Goal: Information Seeking & Learning: Learn about a topic

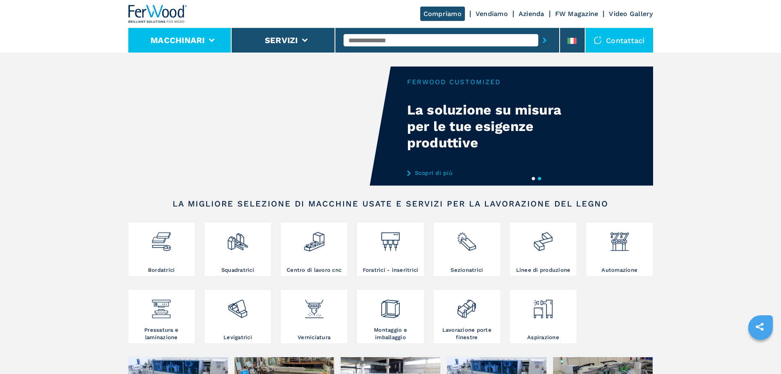
click at [210, 50] on li "Macchinari" at bounding box center [180, 40] width 104 height 25
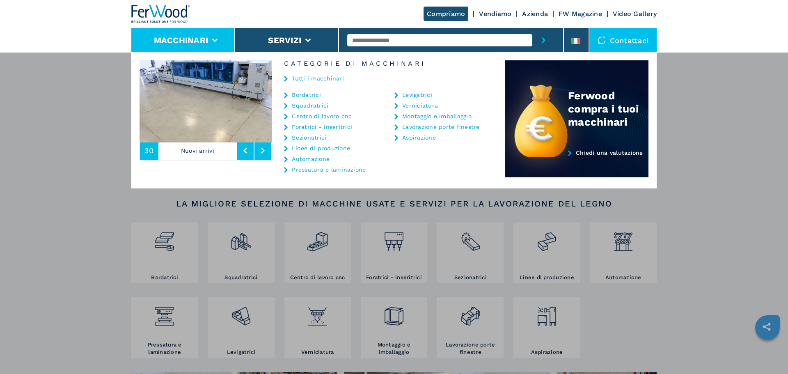
click at [315, 78] on link "Tutti i macchinari" at bounding box center [318, 78] width 52 height 6
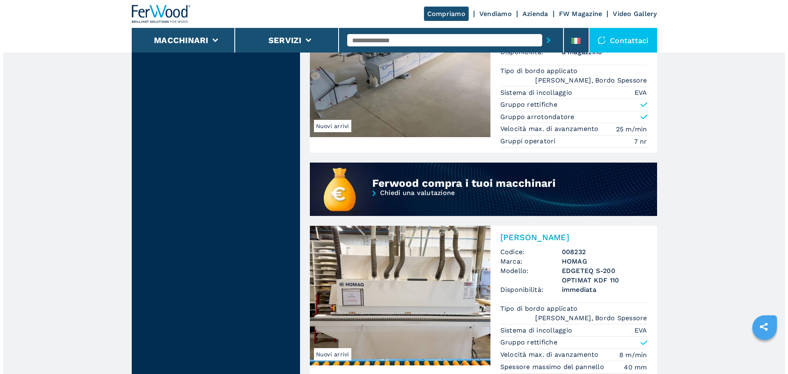
scroll to position [533, 0]
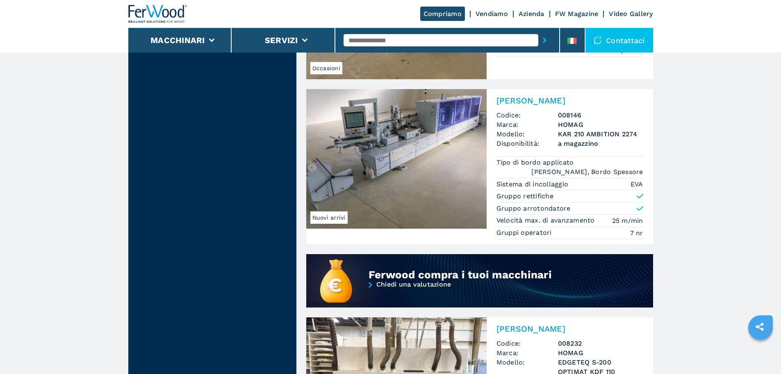
click at [200, 49] on li "Macchinari" at bounding box center [180, 40] width 104 height 25
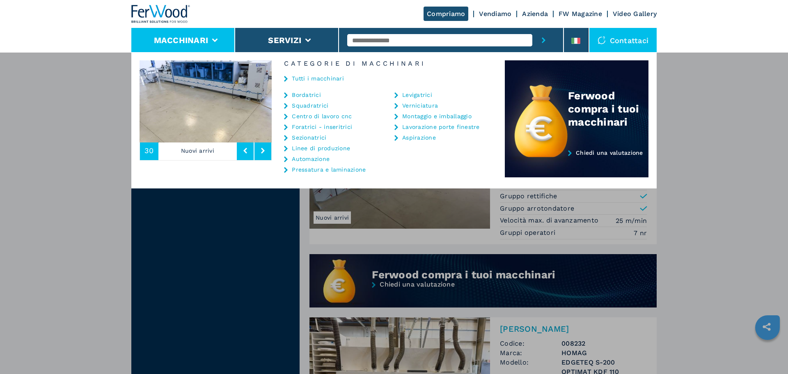
click at [313, 96] on link "Bordatrici" at bounding box center [306, 95] width 29 height 6
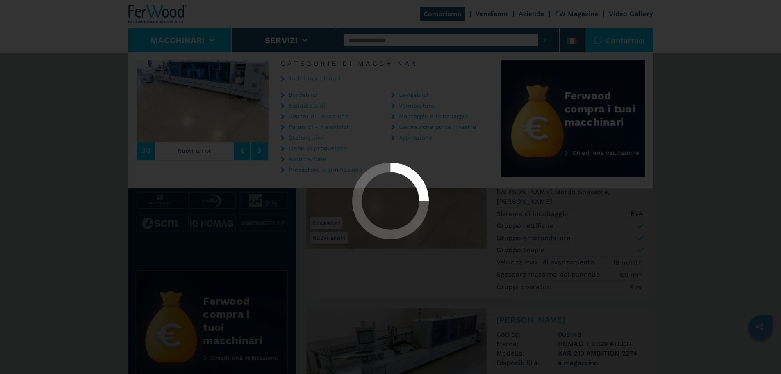
select select "**********"
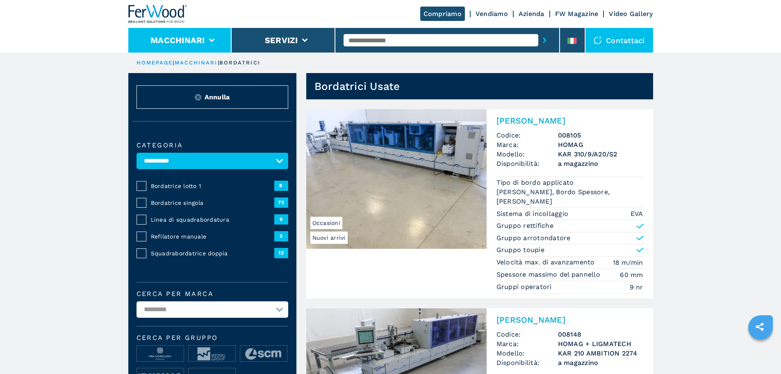
click at [206, 52] on li "Macchinari" at bounding box center [180, 40] width 104 height 25
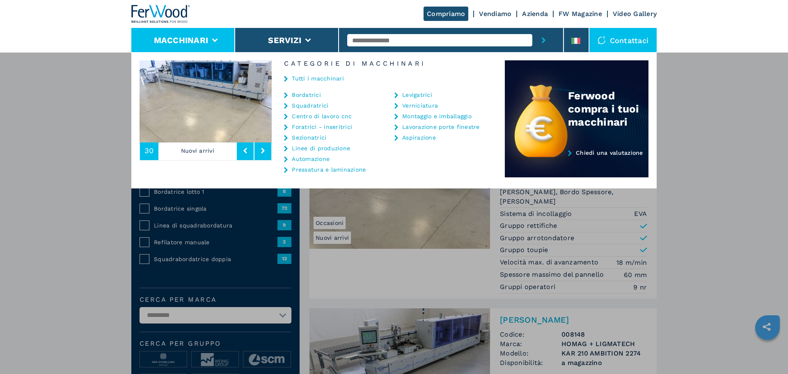
click at [304, 92] on link "Bordatrici" at bounding box center [306, 95] width 29 height 6
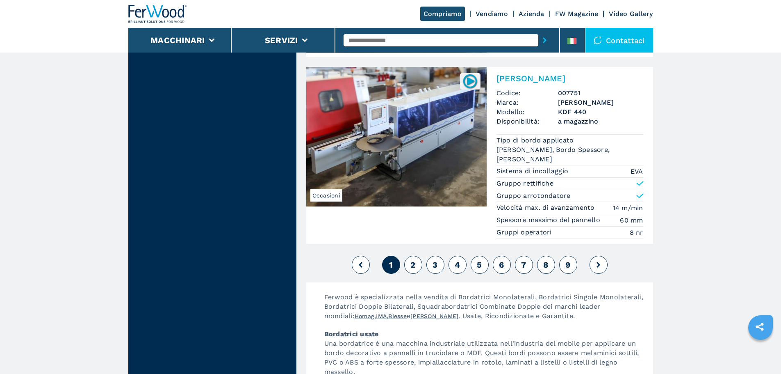
scroll to position [2075, 0]
click at [414, 259] on span "2" at bounding box center [413, 264] width 5 height 10
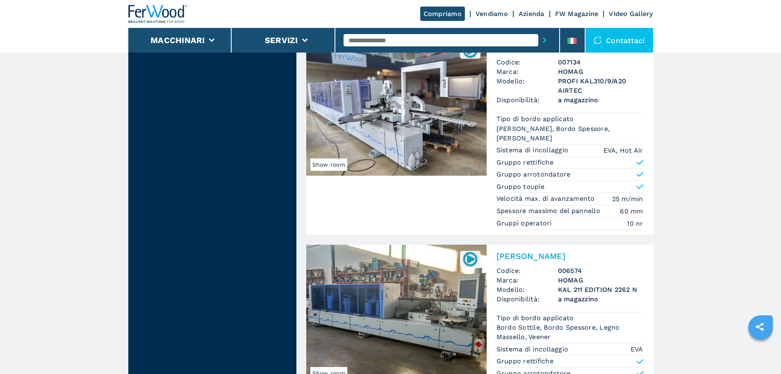
scroll to position [2051, 0]
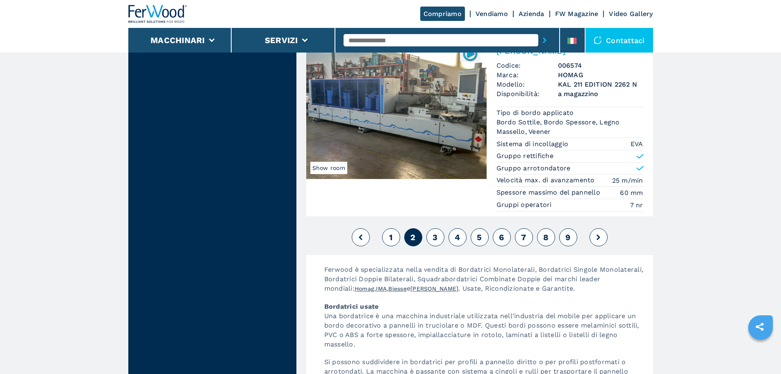
click at [437, 238] on span "3" at bounding box center [435, 237] width 5 height 10
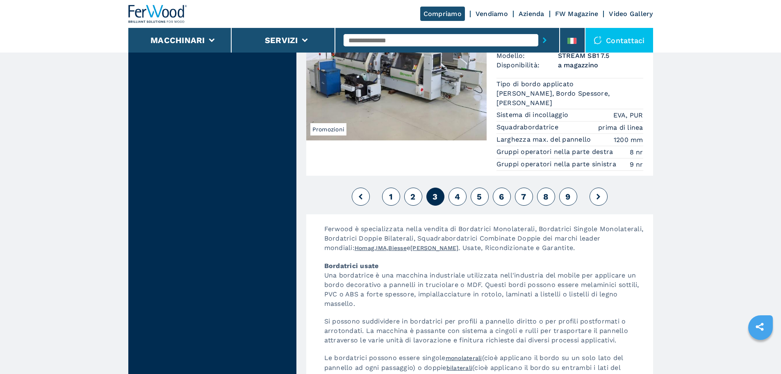
scroll to position [2133, 0]
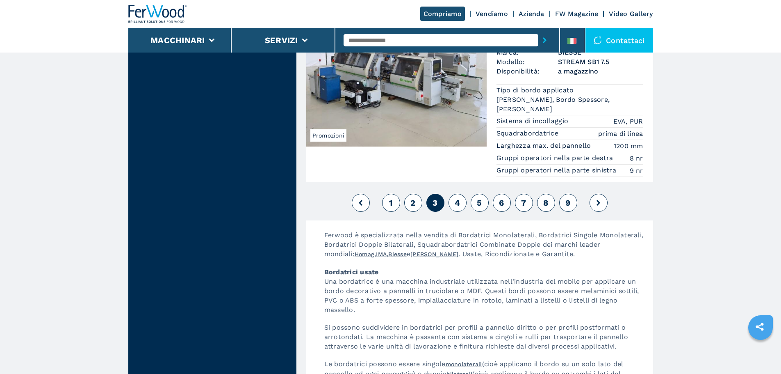
click at [457, 198] on span "4" at bounding box center [457, 203] width 5 height 10
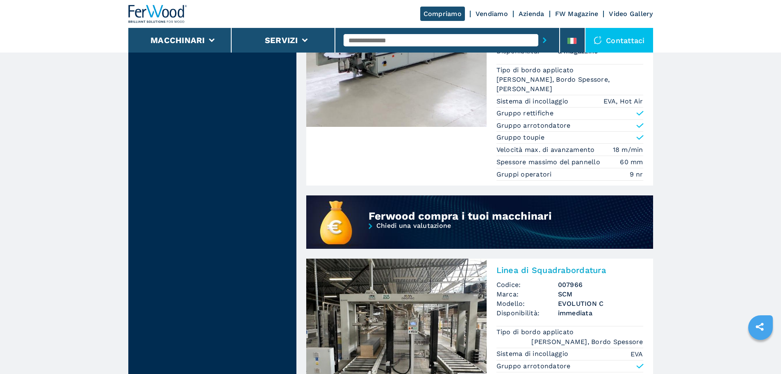
scroll to position [656, 0]
click at [443, 127] on link "Bordatrice Singola Codice: 007517 Marca: BRANDT Modello: OPTIMAT KDF 660 GC AIR…" at bounding box center [479, 87] width 347 height 199
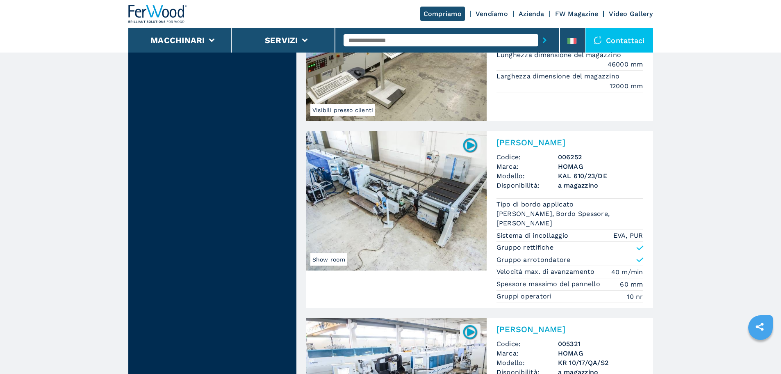
scroll to position [1887, 0]
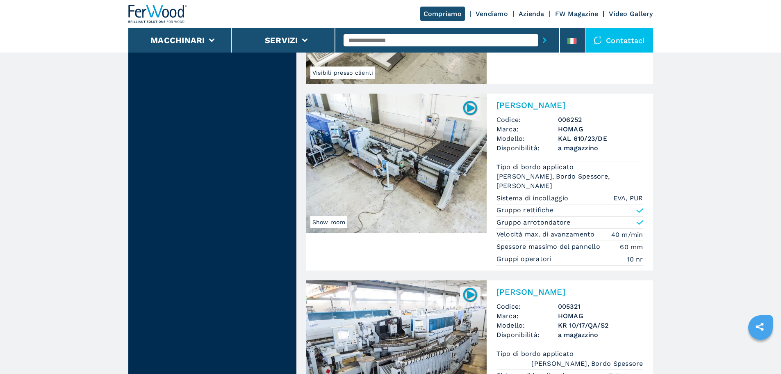
click at [429, 169] on img at bounding box center [396, 163] width 181 height 139
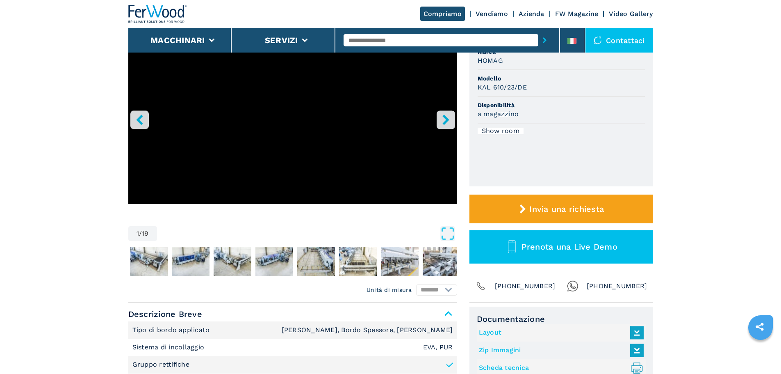
scroll to position [123, 0]
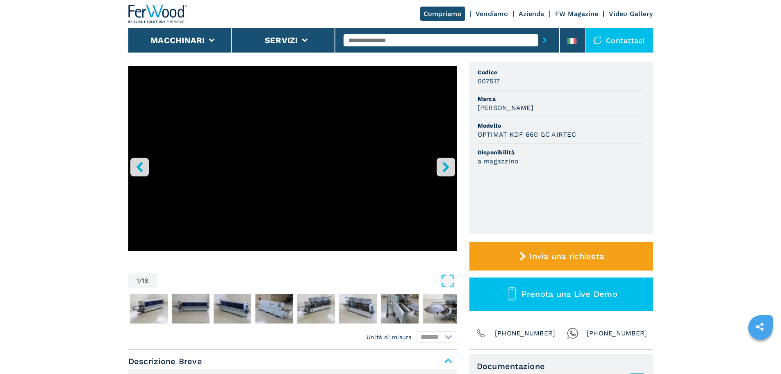
scroll to position [123, 0]
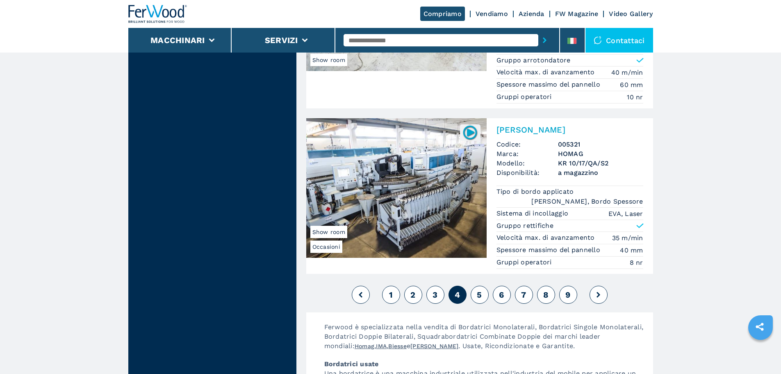
scroll to position [2047, 0]
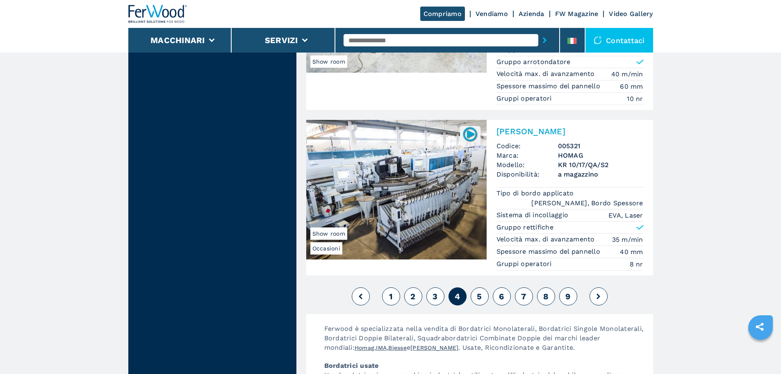
click at [482, 291] on span "5" at bounding box center [479, 296] width 5 height 10
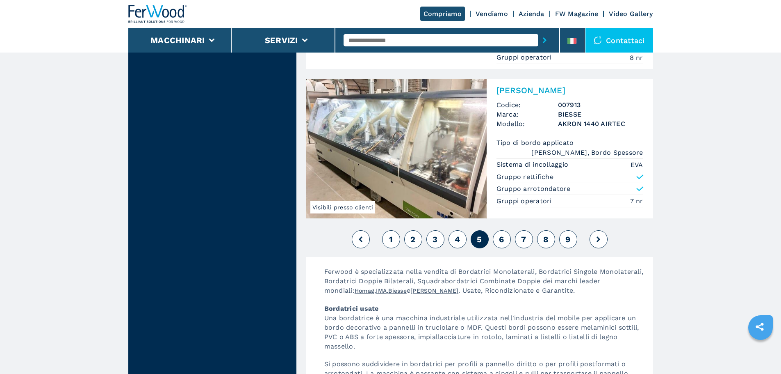
scroll to position [2092, 0]
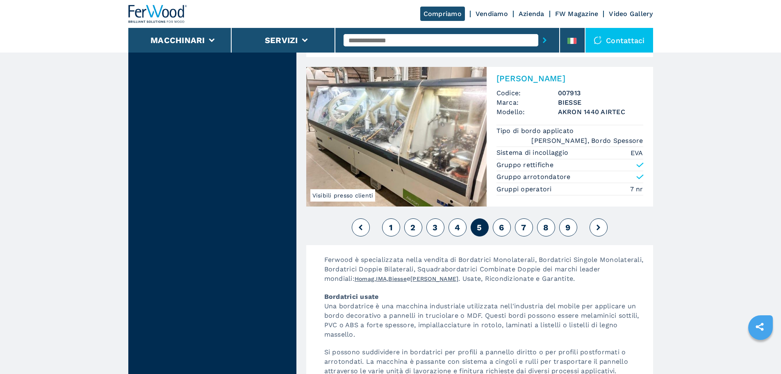
click at [496, 218] on button "6" at bounding box center [502, 227] width 18 height 18
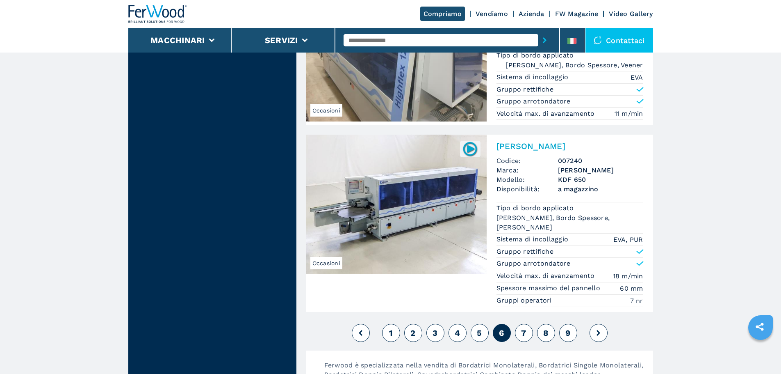
scroll to position [2092, 0]
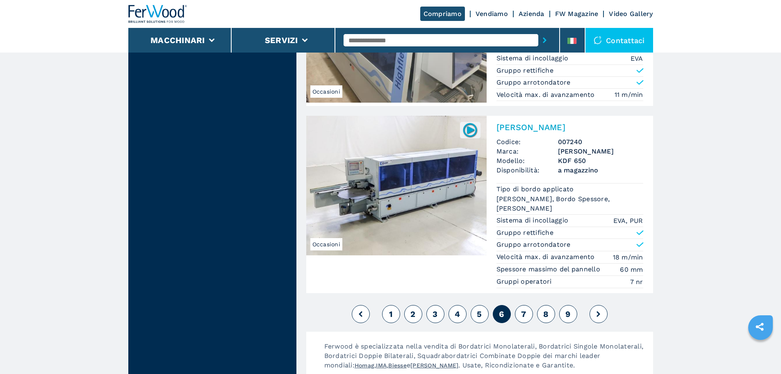
click at [420, 197] on img at bounding box center [396, 185] width 181 height 139
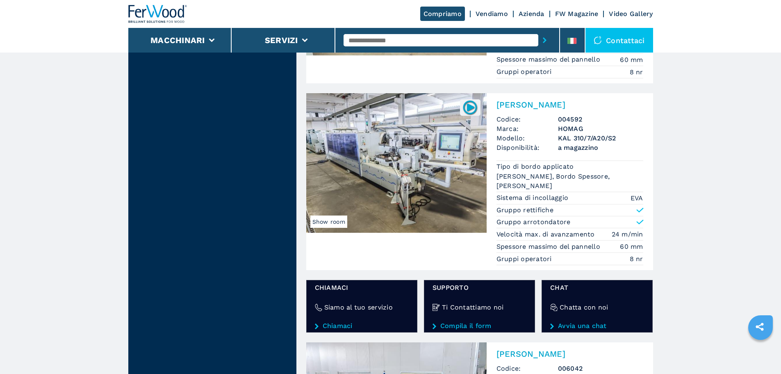
scroll to position [1190, 0]
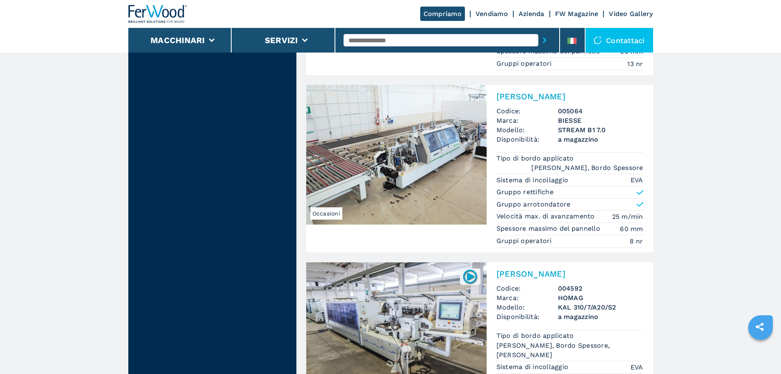
click at [432, 310] on img at bounding box center [396, 331] width 181 height 139
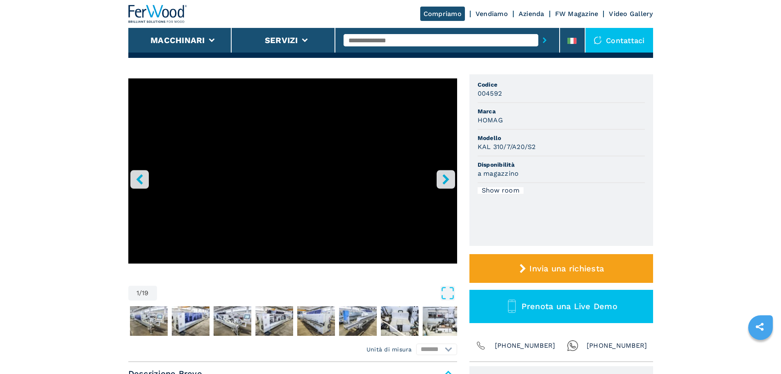
scroll to position [164, 0]
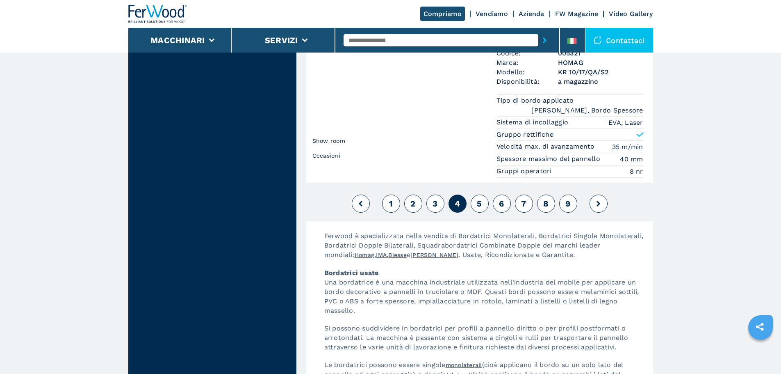
scroll to position [2215, 0]
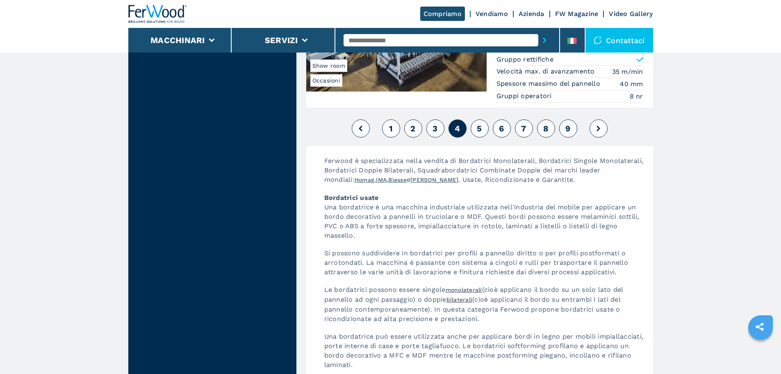
click at [477, 123] on span "5" at bounding box center [479, 128] width 5 height 10
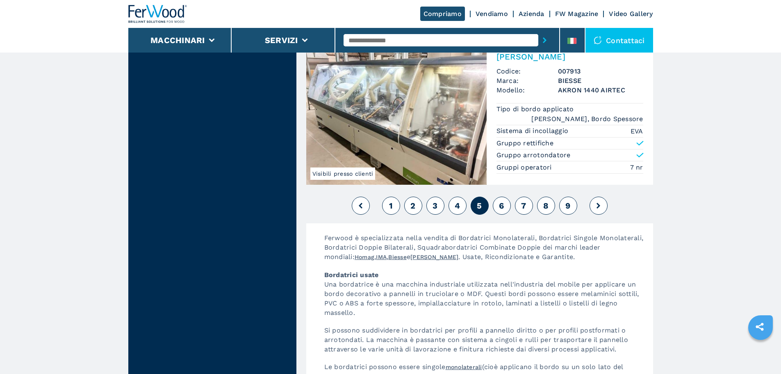
scroll to position [2133, 0]
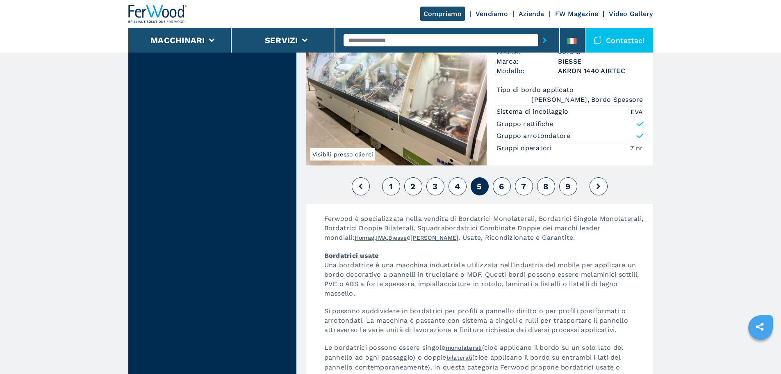
click at [498, 177] on button "6" at bounding box center [502, 186] width 18 height 18
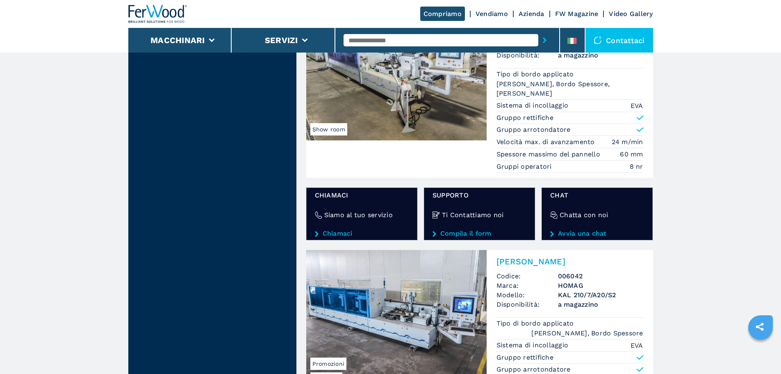
scroll to position [1335, 0]
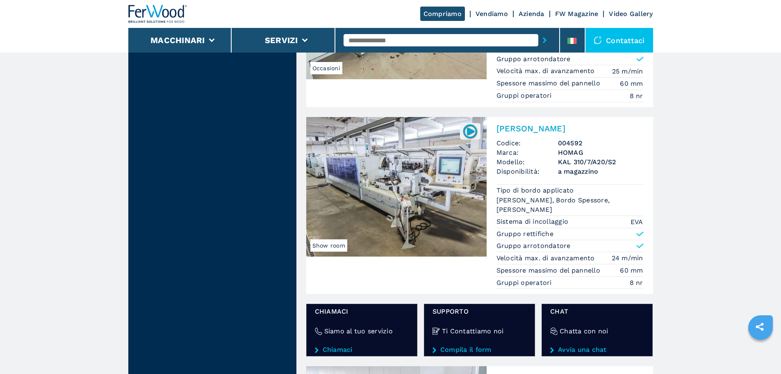
click at [443, 166] on img at bounding box center [396, 186] width 181 height 139
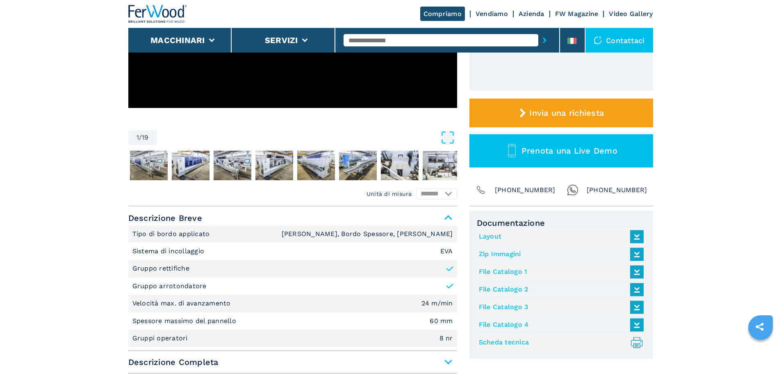
scroll to position [207, 0]
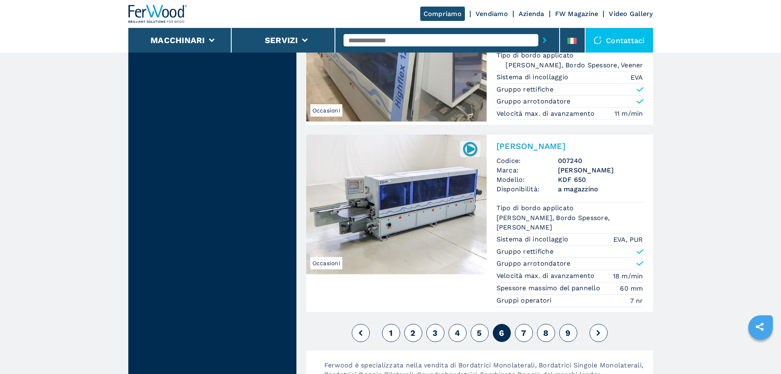
scroll to position [2166, 0]
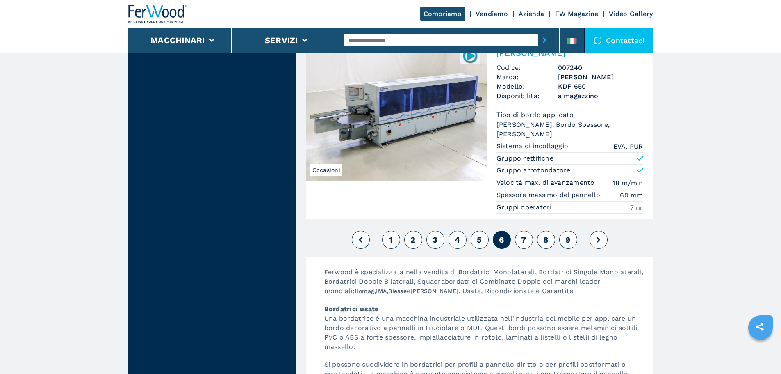
click at [421, 130] on img at bounding box center [396, 110] width 181 height 139
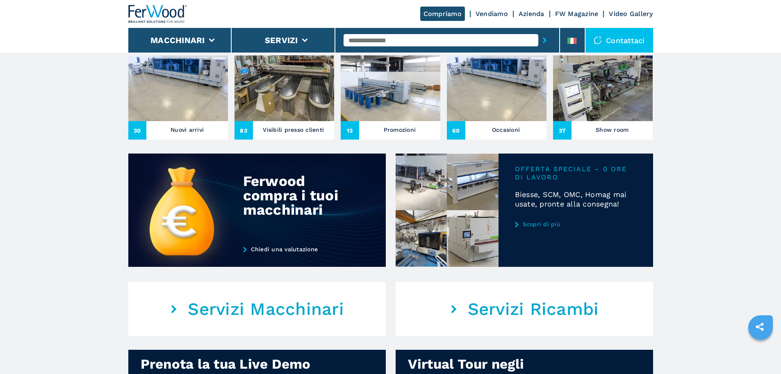
scroll to position [287, 0]
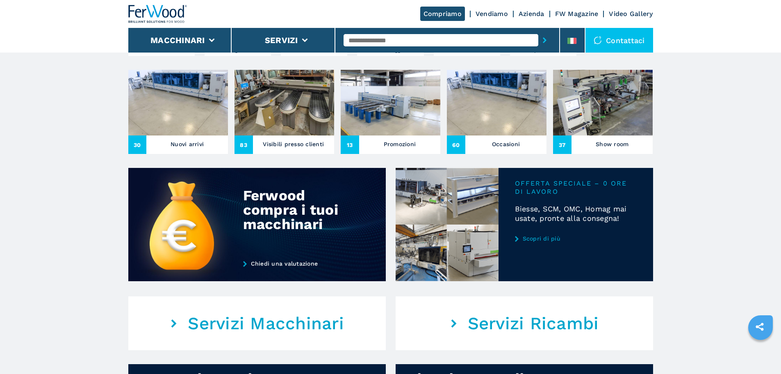
drag, startPoint x: 471, startPoint y: 97, endPoint x: 469, endPoint y: 101, distance: 4.4
click at [149, 109] on img at bounding box center [178, 103] width 100 height 66
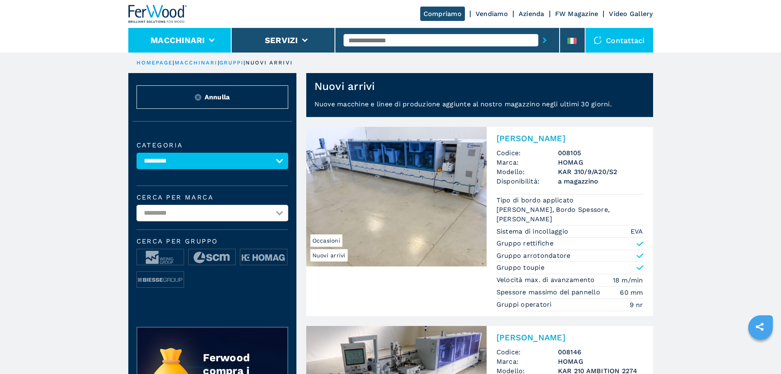
click at [211, 33] on li "Macchinari" at bounding box center [180, 40] width 104 height 25
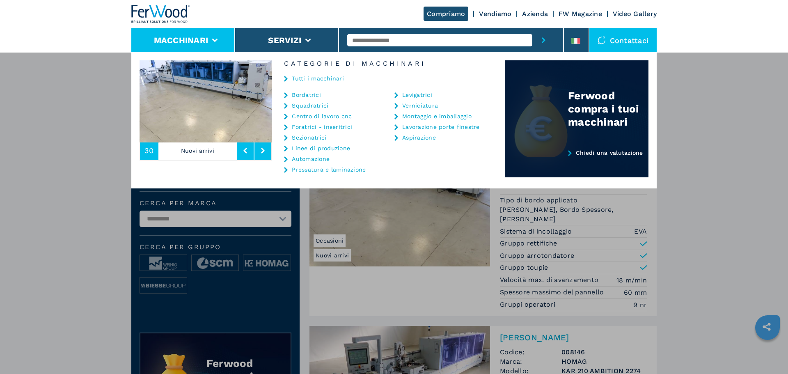
click at [608, 144] on img at bounding box center [577, 118] width 144 height 117
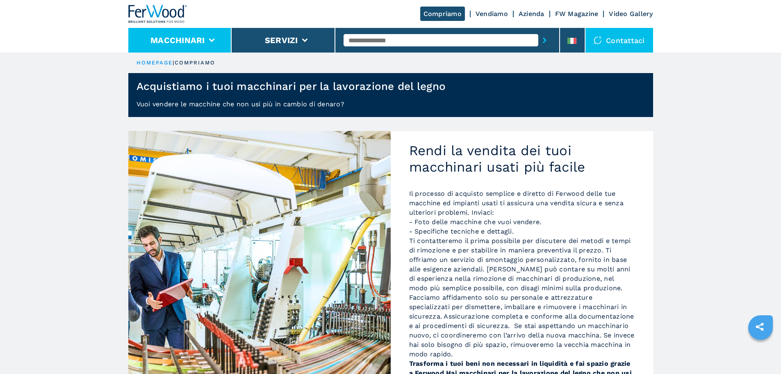
click at [172, 41] on button "Macchinari" at bounding box center [178, 40] width 55 height 10
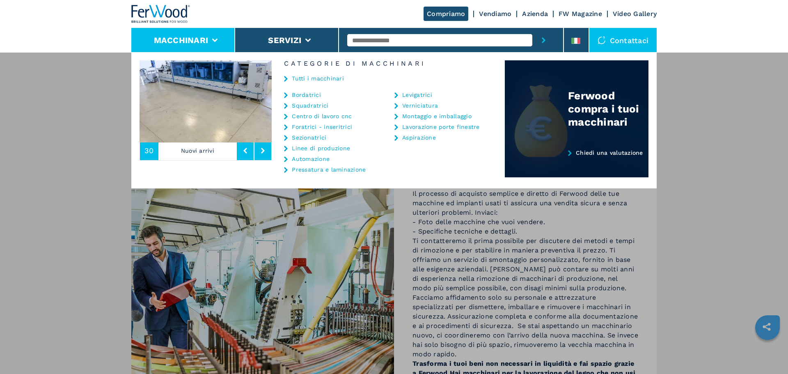
click at [563, 91] on div "Ferwood compra i tuoi macchinari" at bounding box center [577, 94] width 144 height 68
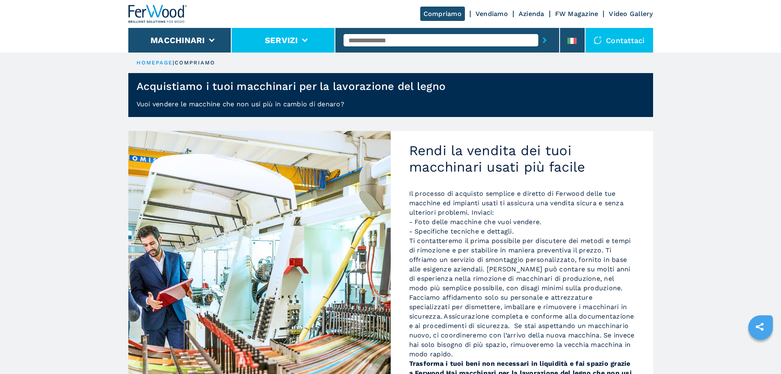
drag, startPoint x: 184, startPoint y: 34, endPoint x: 292, endPoint y: 37, distance: 108.8
click at [184, 34] on li "Macchinari" at bounding box center [180, 40] width 104 height 25
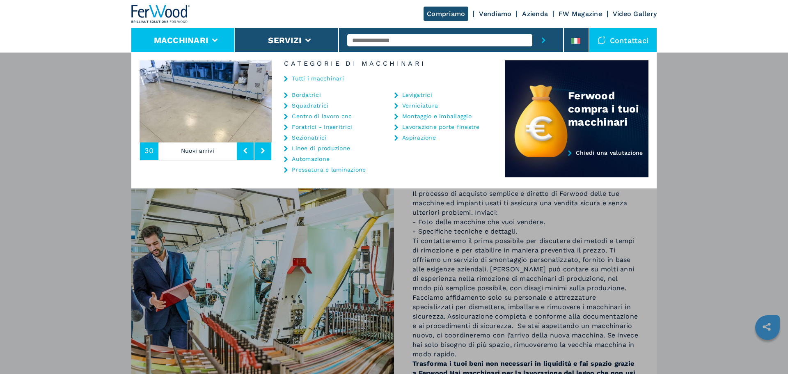
click at [717, 114] on div "Macchinari Bordatrici Squadratrici Centro di lavoro cnc Foratrici - inseritrici…" at bounding box center [394, 239] width 788 height 374
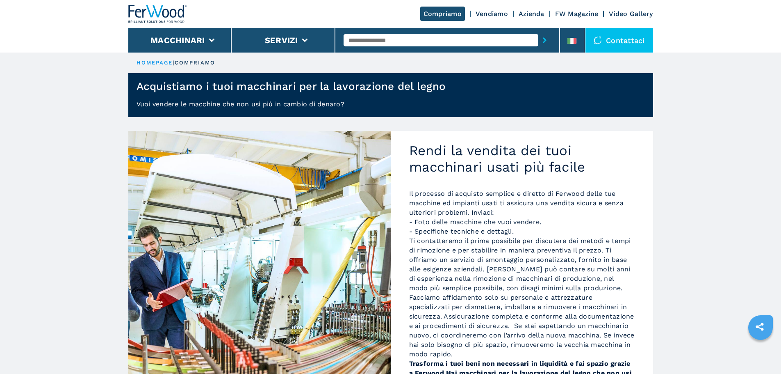
click at [589, 16] on link "FW Magazine" at bounding box center [576, 14] width 43 height 8
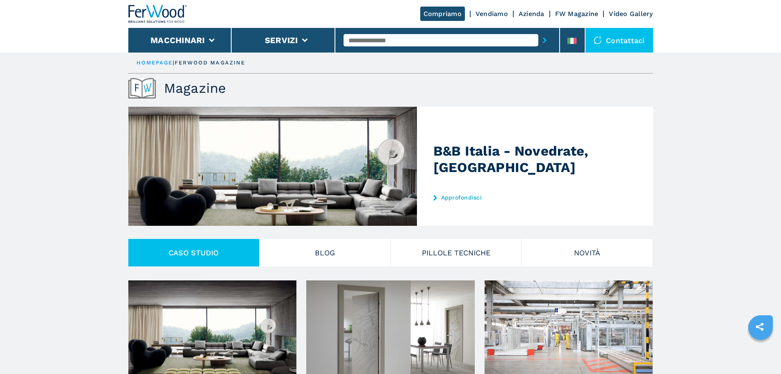
click at [587, 268] on section "CASO STUDIO Blog PILLOLE TECNICHE Novità" at bounding box center [390, 259] width 525 height 41
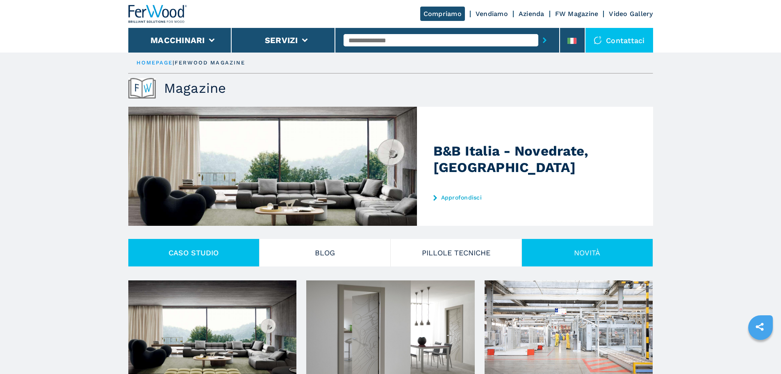
click at [589, 264] on button "Novità" at bounding box center [587, 252] width 131 height 27
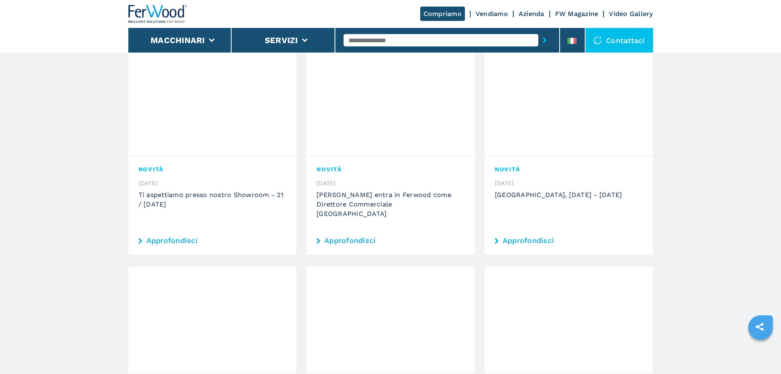
scroll to position [738, 0]
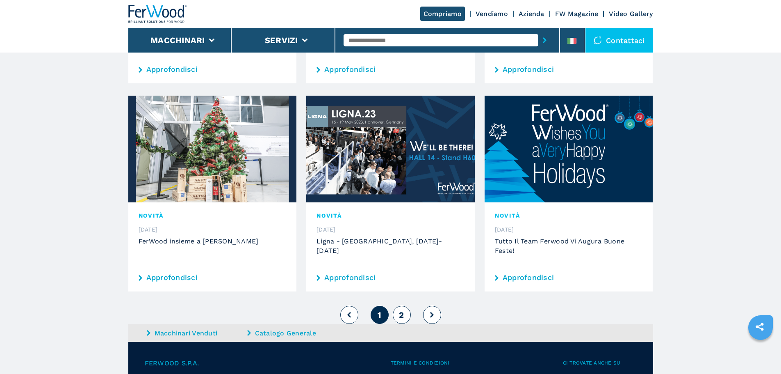
click at [402, 306] on button "2" at bounding box center [402, 315] width 18 height 18
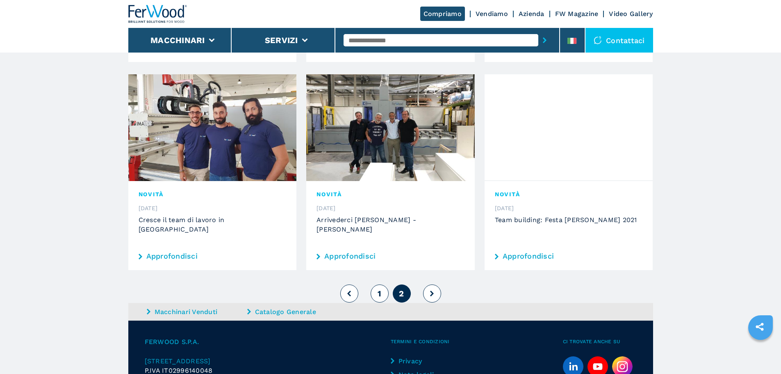
scroll to position [660, 0]
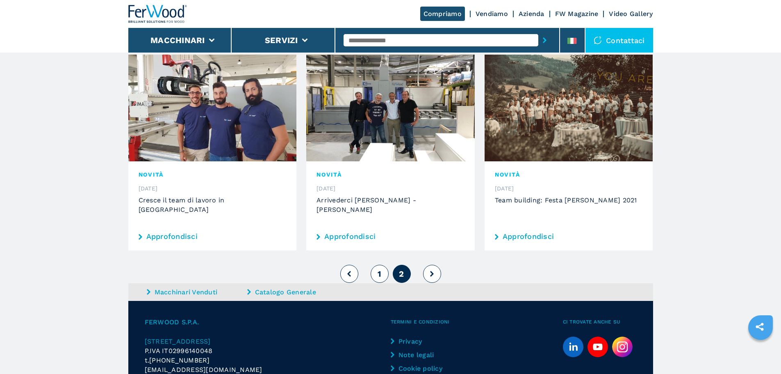
click at [376, 265] on button "1" at bounding box center [380, 274] width 18 height 18
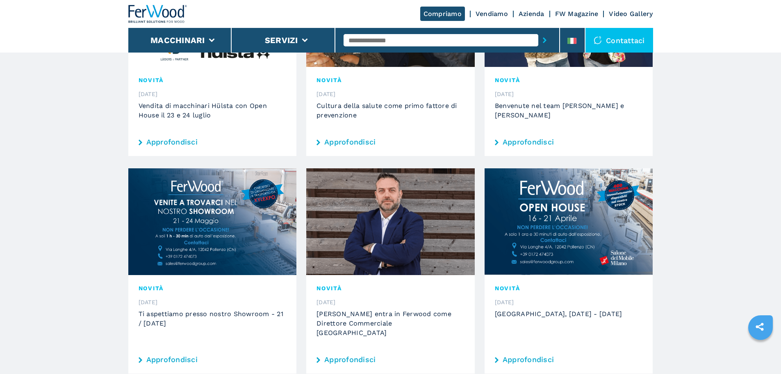
scroll to position [496, 0]
